Goal: Find specific fact: Find specific fact

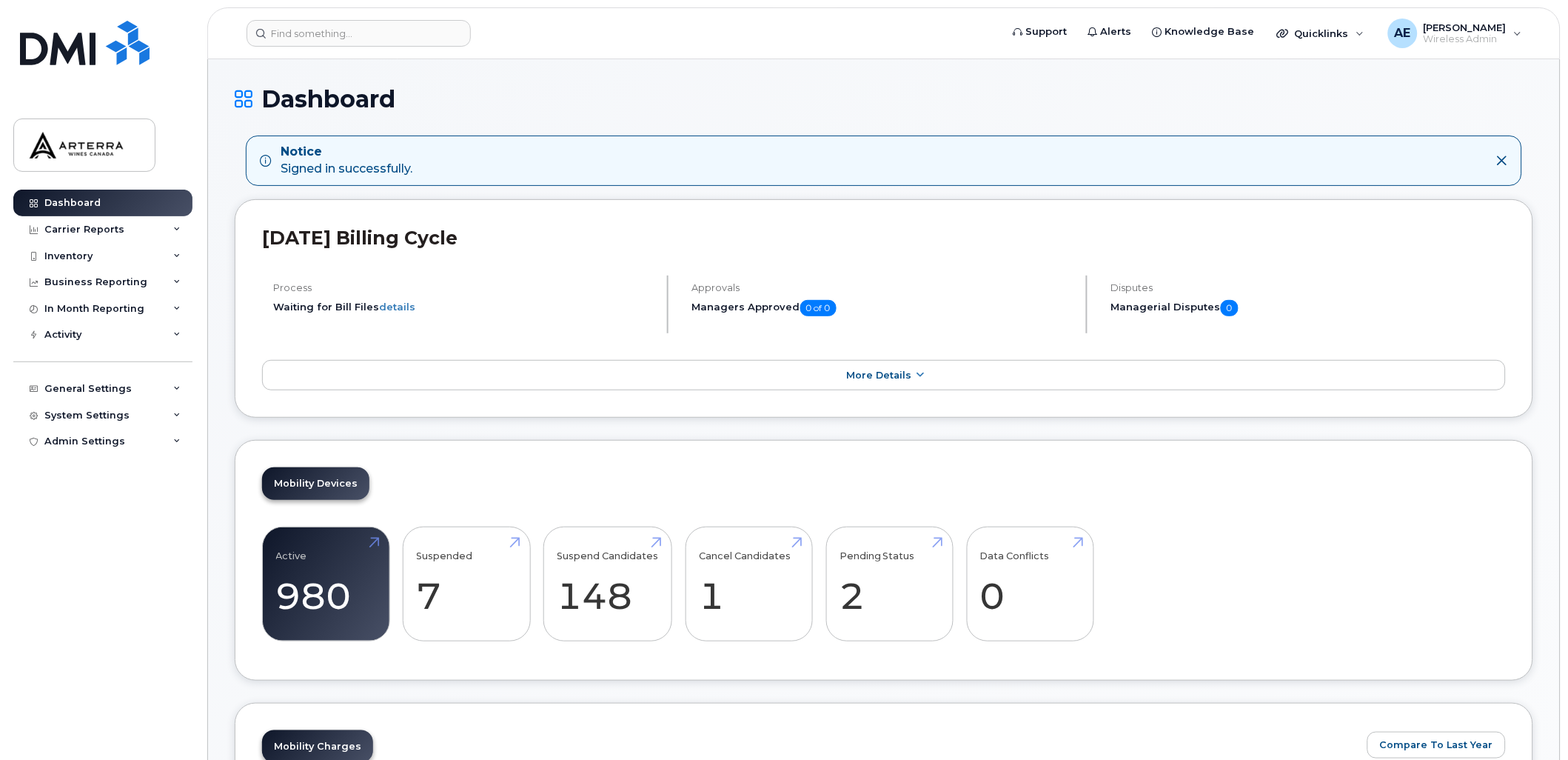
click at [1500, 160] on icon at bounding box center [1502, 160] width 12 height 12
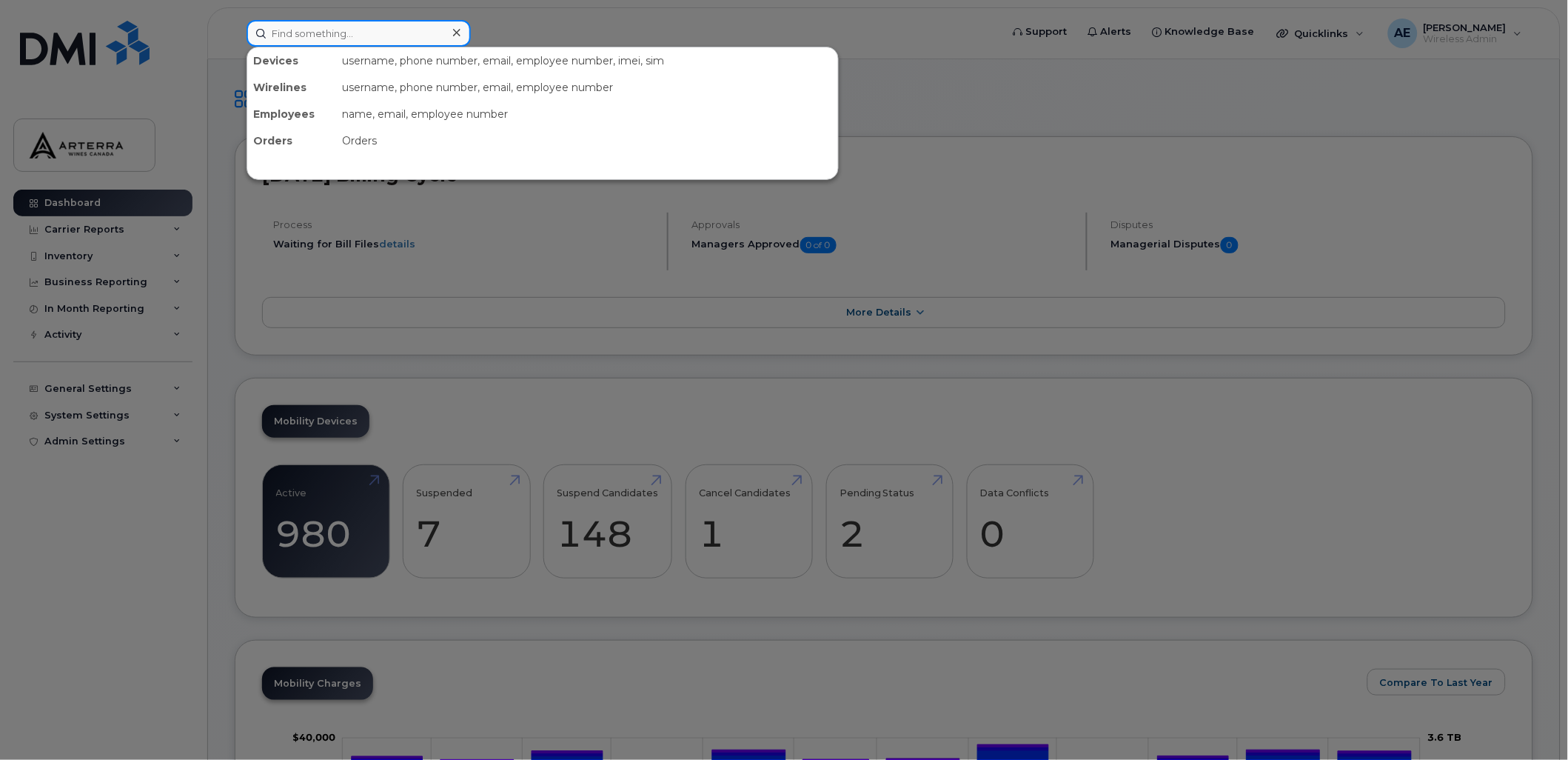
click at [381, 33] on input at bounding box center [359, 33] width 224 height 27
paste input "2267527924"
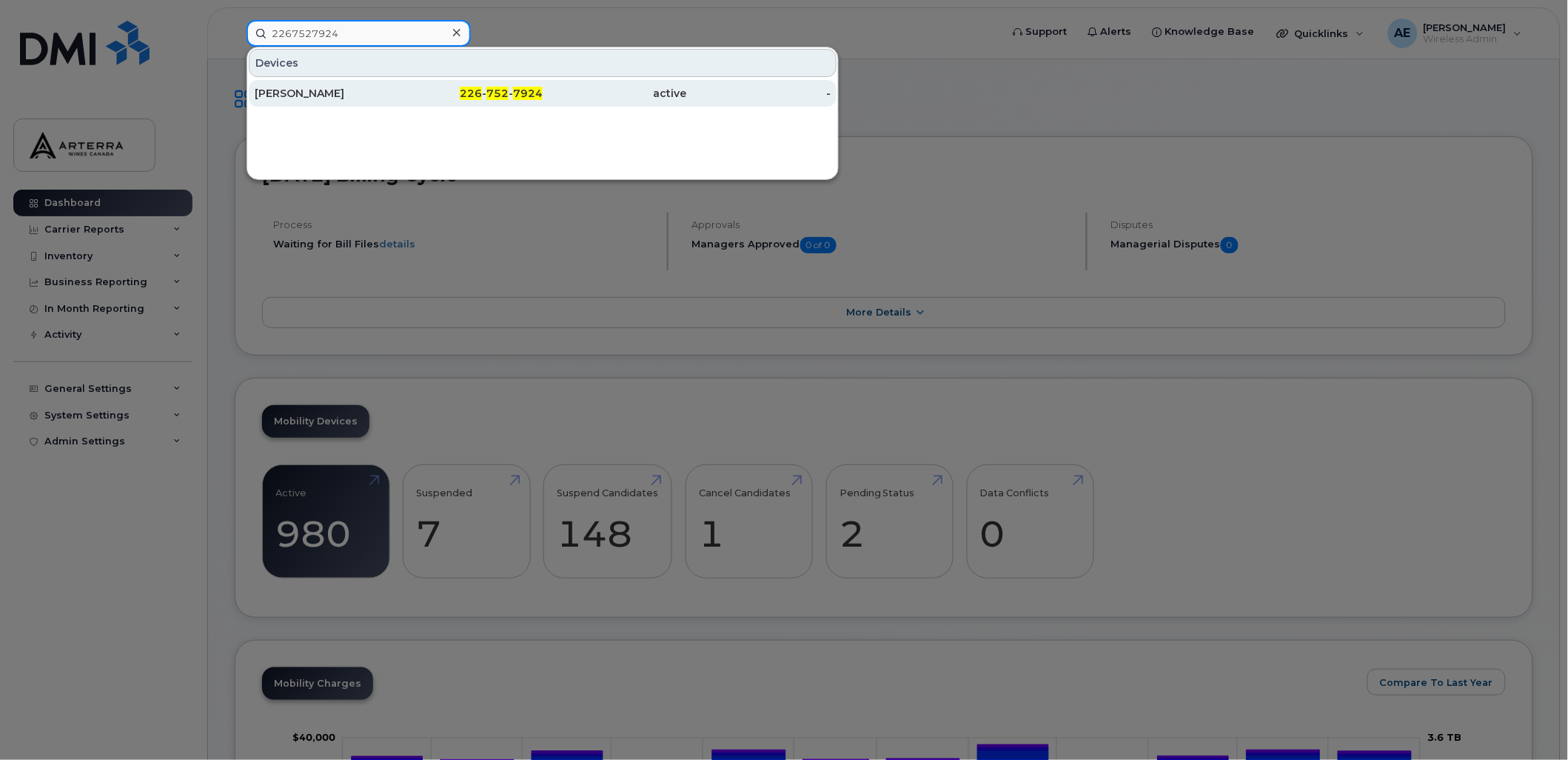
type input "2267527924"
click at [308, 90] on div "[PERSON_NAME]" at bounding box center [327, 94] width 145 height 15
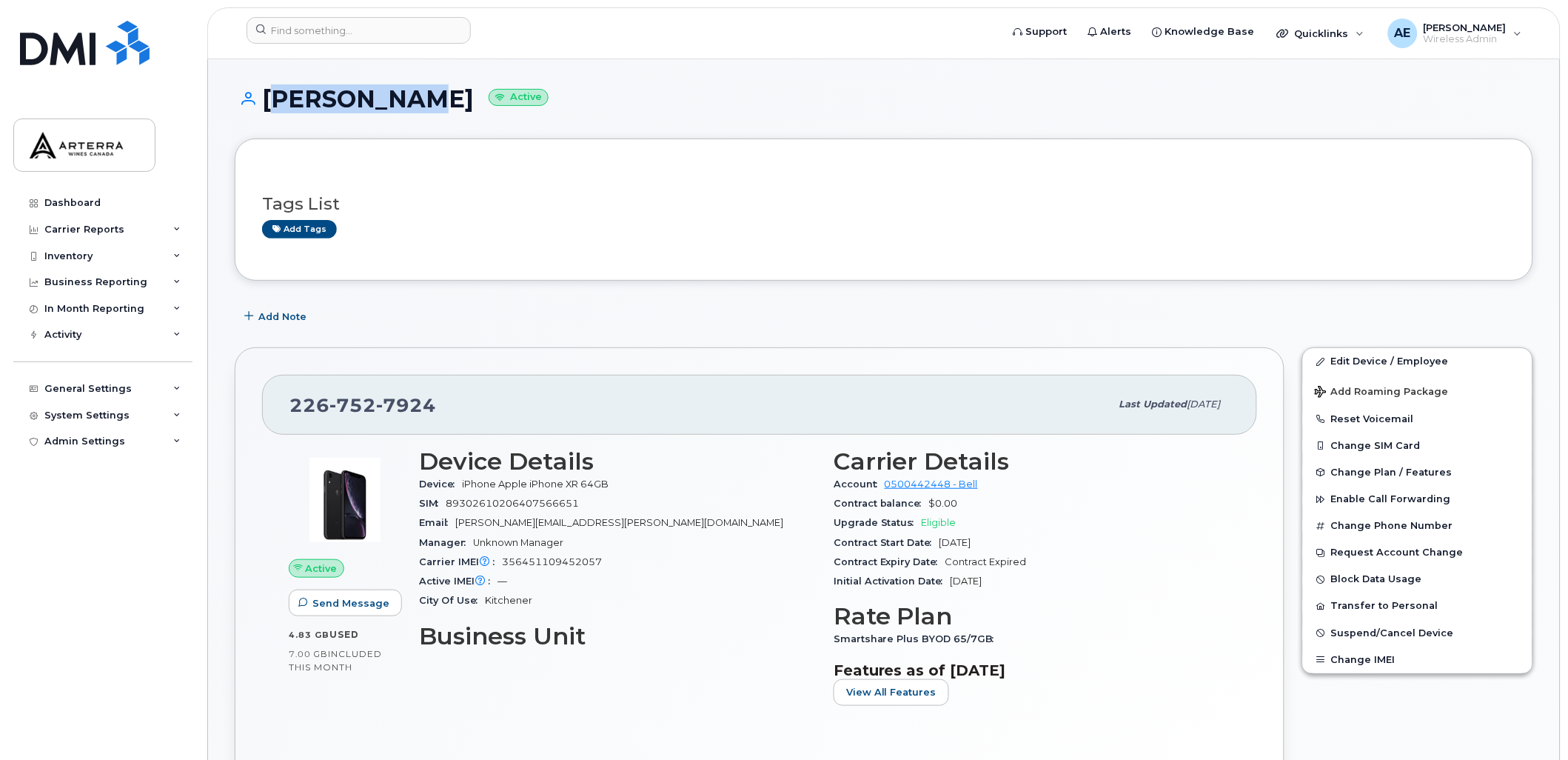
drag, startPoint x: 265, startPoint y: 95, endPoint x: 382, endPoint y: 90, distance: 117.1
click at [382, 90] on h1 "[PERSON_NAME] Active" at bounding box center [884, 99] width 1299 height 26
copy h1 "[PERSON_NAME]"
drag, startPoint x: 434, startPoint y: 410, endPoint x: 289, endPoint y: 404, distance: 145.1
click at [289, 404] on div "[PHONE_NUMBER]" at bounding box center [700, 405] width 821 height 32
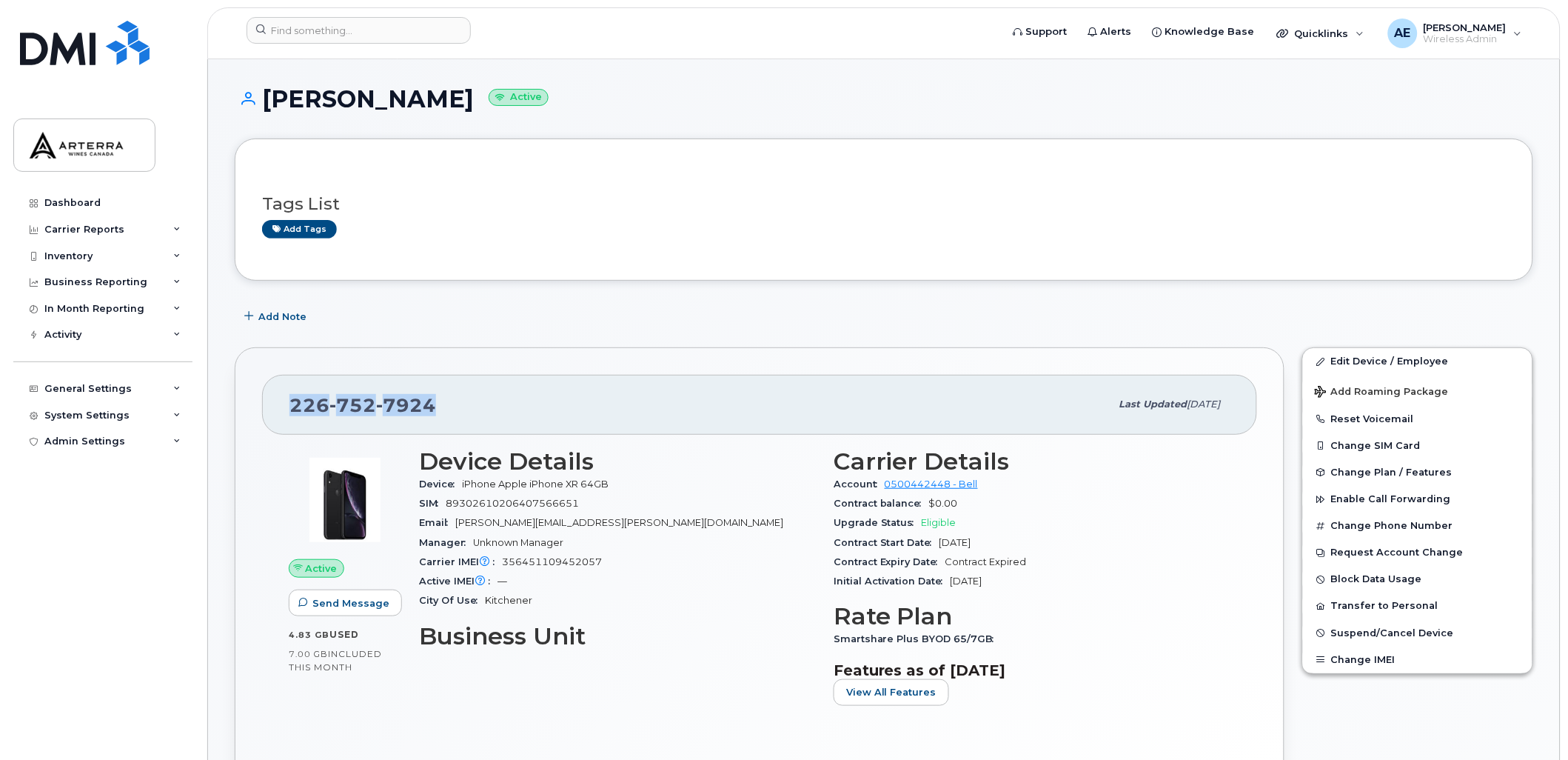
drag, startPoint x: 289, startPoint y: 404, endPoint x: 302, endPoint y: 404, distance: 13.0
copy span "[PHONE_NUMBER]"
